Goal: Check status: Check status

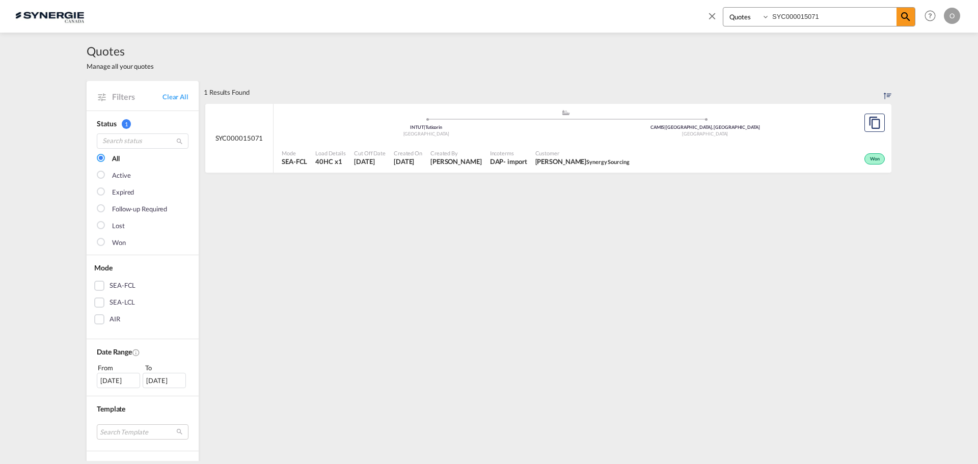
select select "Quotes"
drag, startPoint x: 830, startPoint y: 17, endPoint x: 681, endPoint y: 29, distance: 149.8
click at [681, 29] on div "Bookings Quotes Enquiries SYC000015071 Help Resources Product Release O My Prof…" at bounding box center [489, 16] width 948 height 32
paste input "SYC000014349"
type input "SYC000014349"
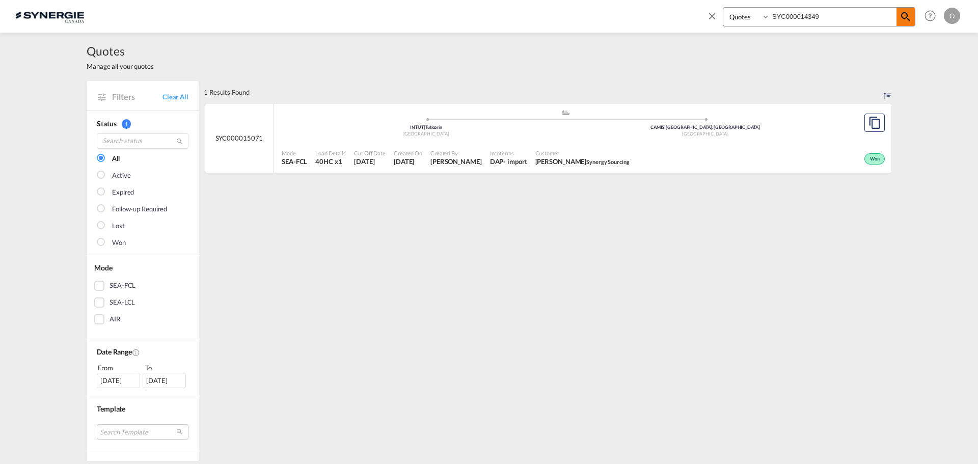
click at [905, 16] on md-icon "icon-magnify" at bounding box center [906, 17] width 12 height 12
click at [490, 162] on div "EXW" at bounding box center [497, 161] width 15 height 9
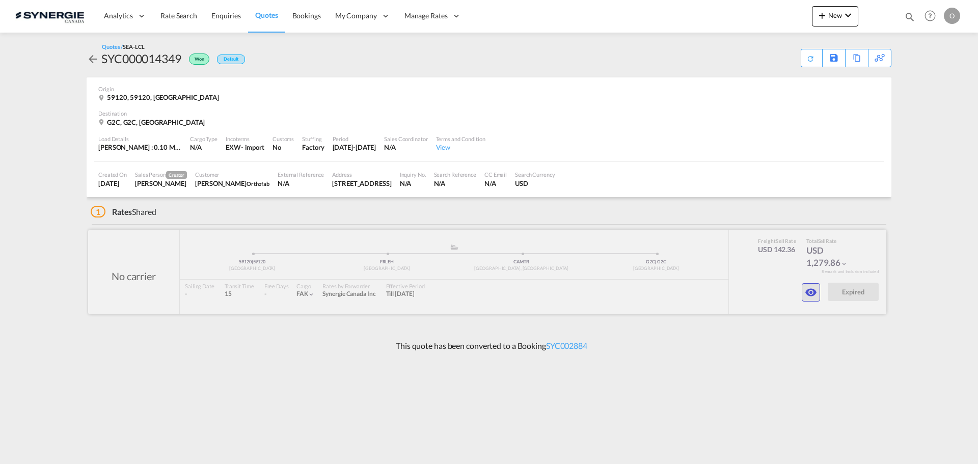
click at [812, 288] on md-icon "icon-eye" at bounding box center [811, 292] width 12 height 12
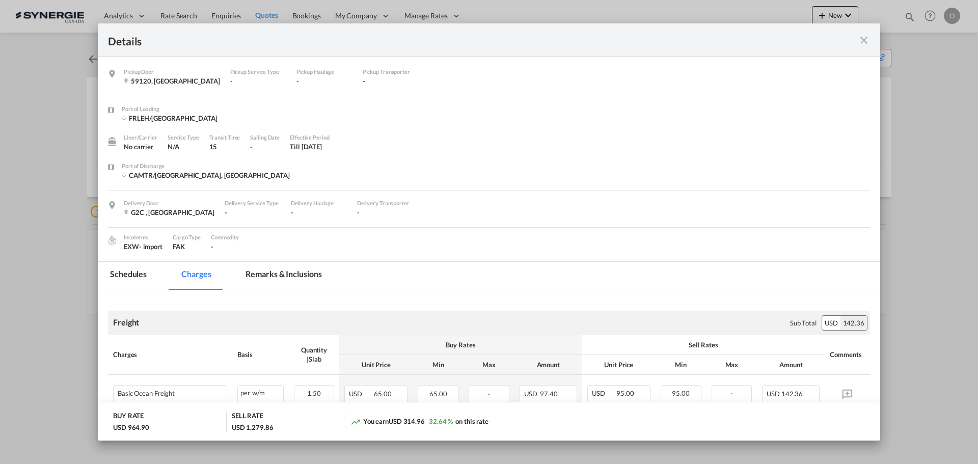
click at [285, 277] on md-tab-item "Remarks & Inclusions" at bounding box center [283, 276] width 100 height 28
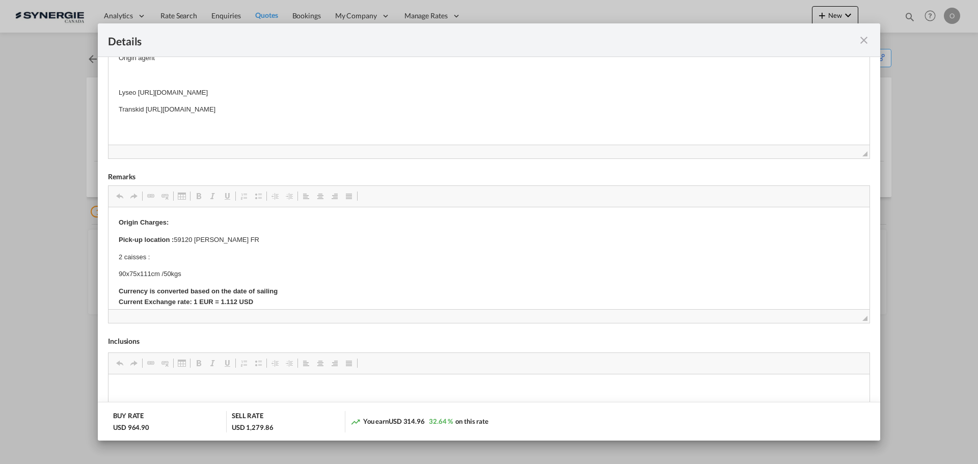
scroll to position [311, 0]
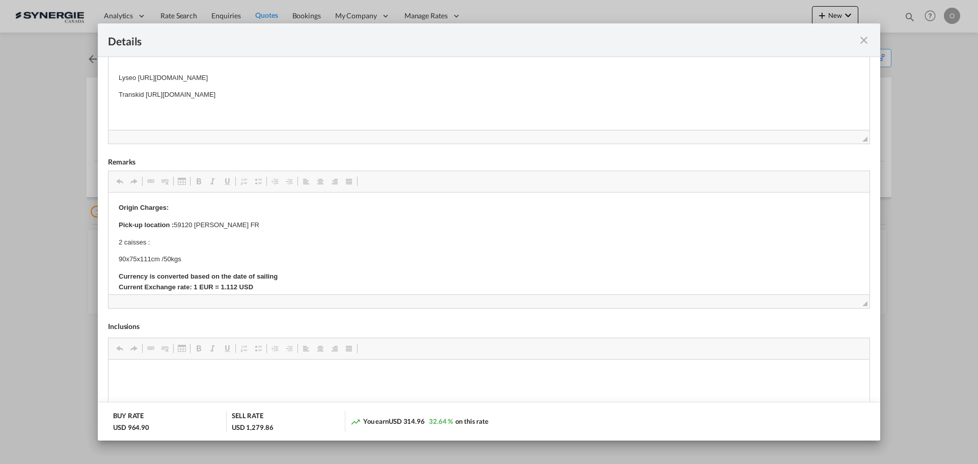
click at [865, 41] on md-icon "icon-close fg-AAA8AD m-0 cursor" at bounding box center [864, 40] width 12 height 12
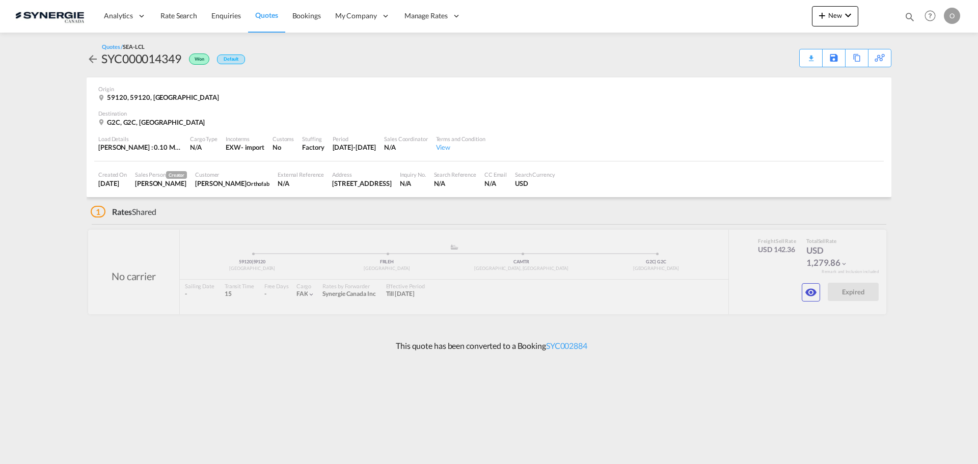
scroll to position [13, 0]
